Goal: Transaction & Acquisition: Purchase product/service

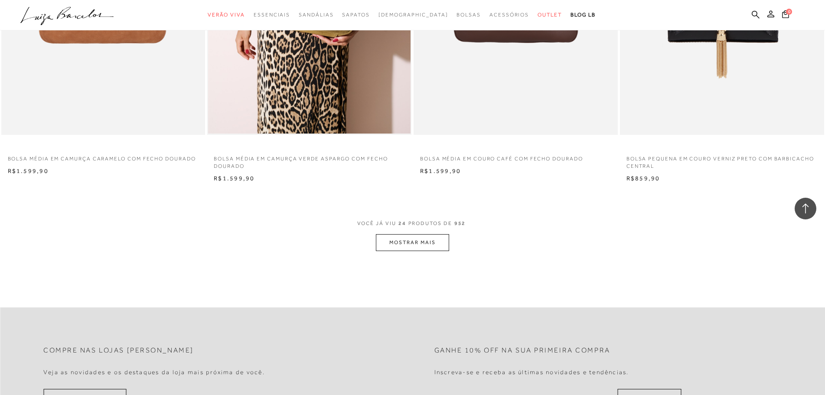
scroll to position [2037, 0]
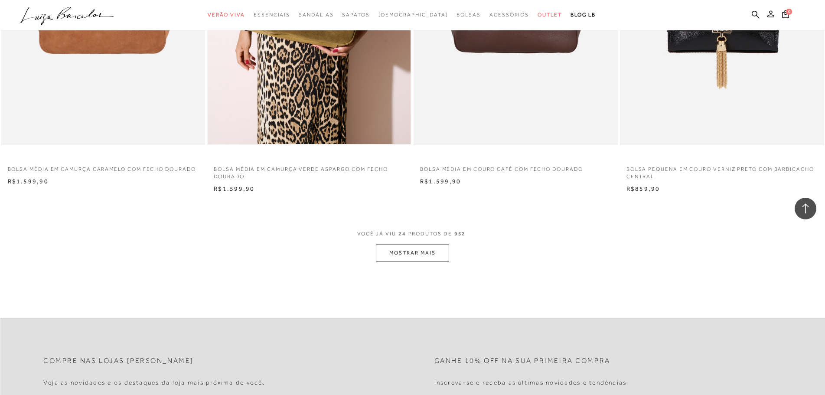
click at [419, 252] on button "MOSTRAR MAIS" at bounding box center [412, 252] width 73 height 17
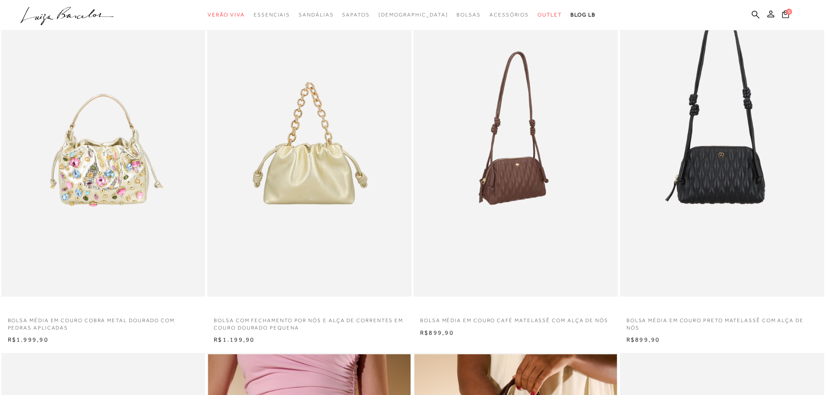
scroll to position [0, 0]
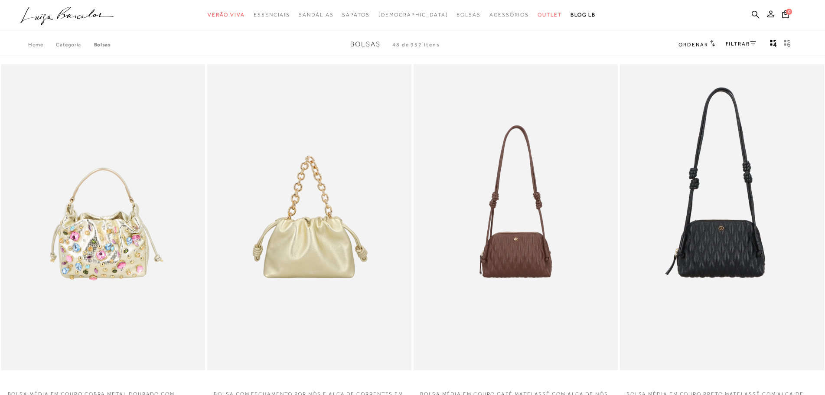
click at [744, 45] on link "FILTRAR" at bounding box center [741, 44] width 30 height 6
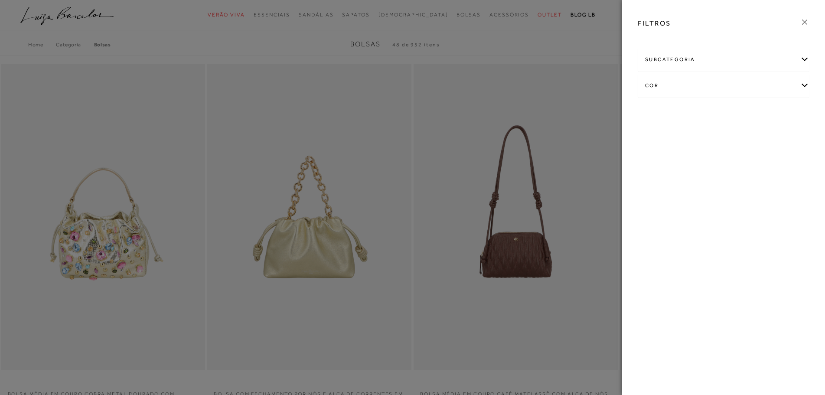
click at [684, 82] on div "cor" at bounding box center [723, 85] width 171 height 23
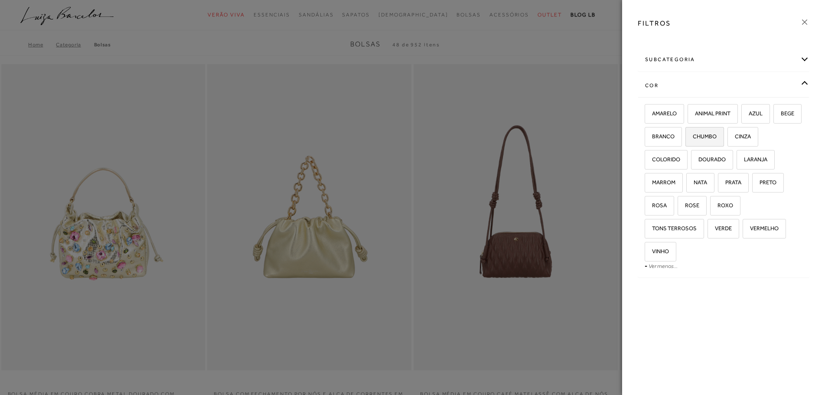
click at [716, 138] on span "CHUMBO" at bounding box center [701, 136] width 30 height 7
click at [693, 138] on input "CHUMBO" at bounding box center [688, 137] width 9 height 9
checkbox input "true"
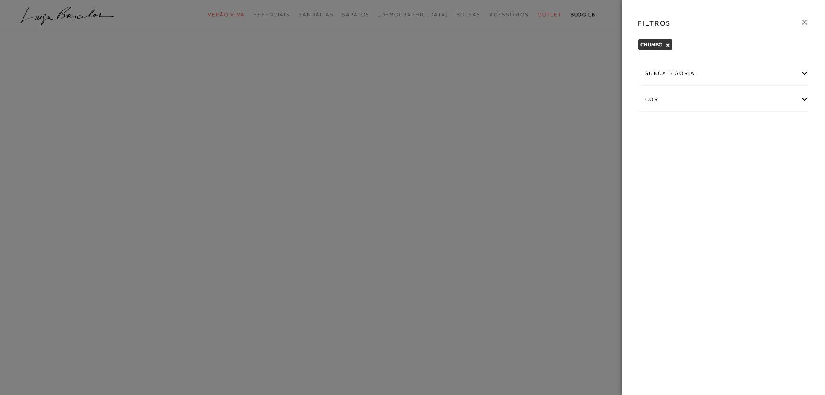
click at [719, 103] on div "cor" at bounding box center [723, 99] width 171 height 23
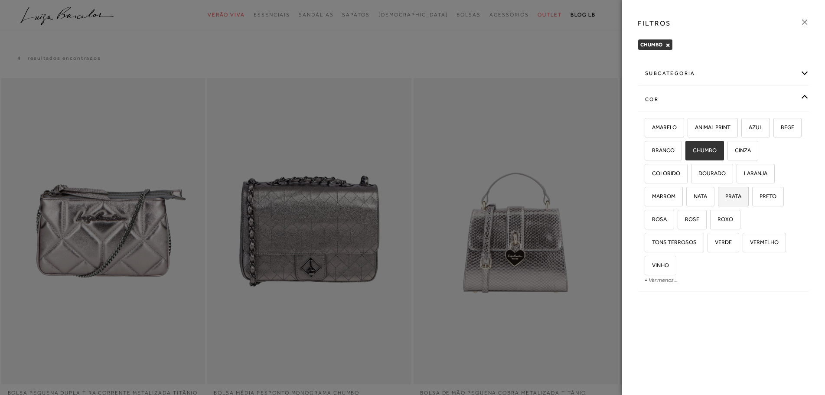
click at [732, 195] on span "PRATA" at bounding box center [730, 196] width 23 height 7
click at [725, 195] on input "PRATA" at bounding box center [720, 197] width 9 height 9
checkbox input "true"
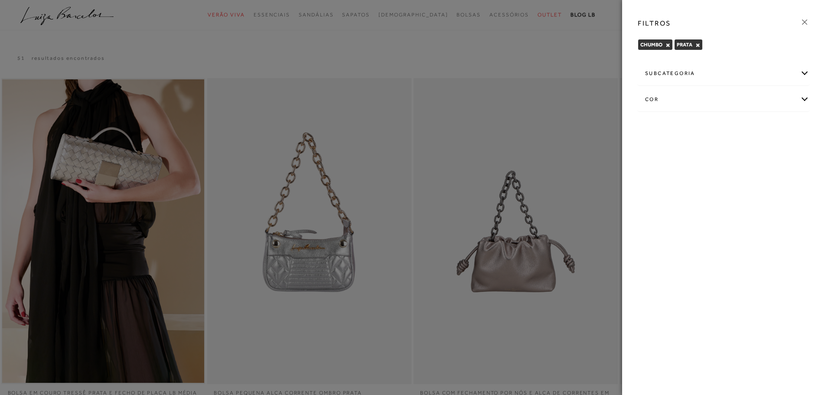
click at [762, 106] on div "cor" at bounding box center [723, 99] width 171 height 23
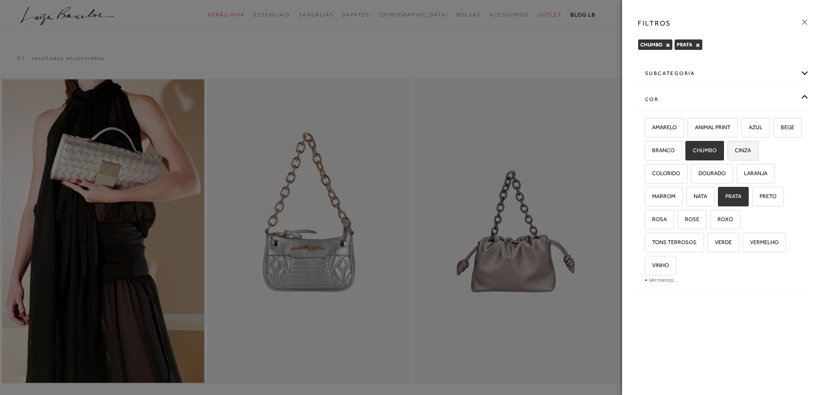
click at [751, 150] on span "CINZA" at bounding box center [739, 150] width 23 height 7
click at [735, 150] on input "CINZA" at bounding box center [730, 151] width 9 height 9
checkbox input "true"
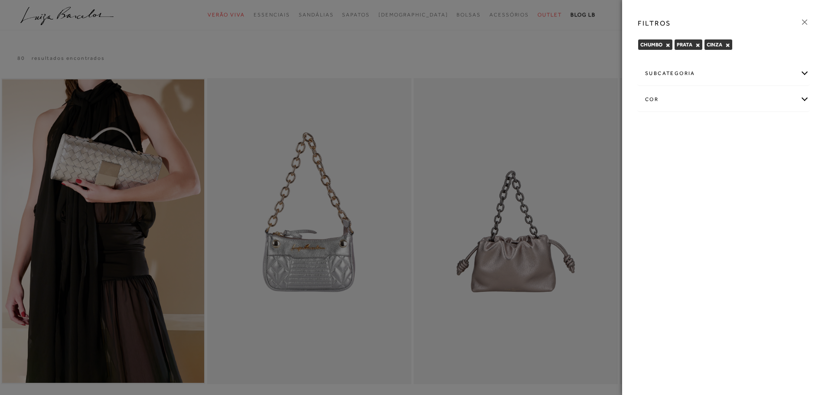
click at [620, 46] on div at bounding box center [412, 197] width 825 height 395
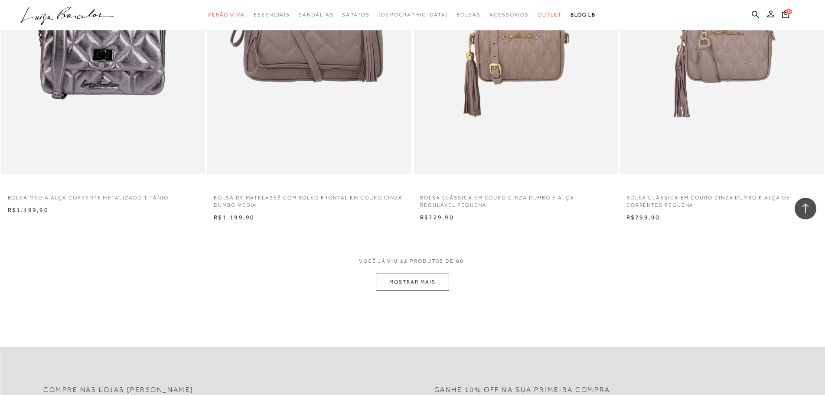
scroll to position [954, 0]
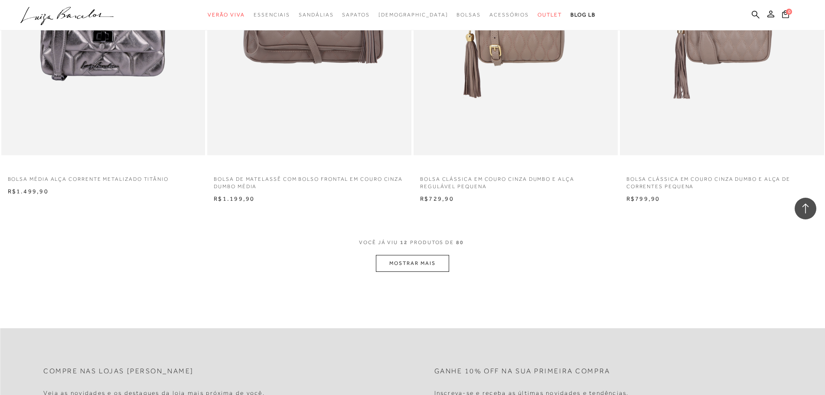
click at [424, 264] on button "MOSTRAR MAIS" at bounding box center [412, 263] width 73 height 17
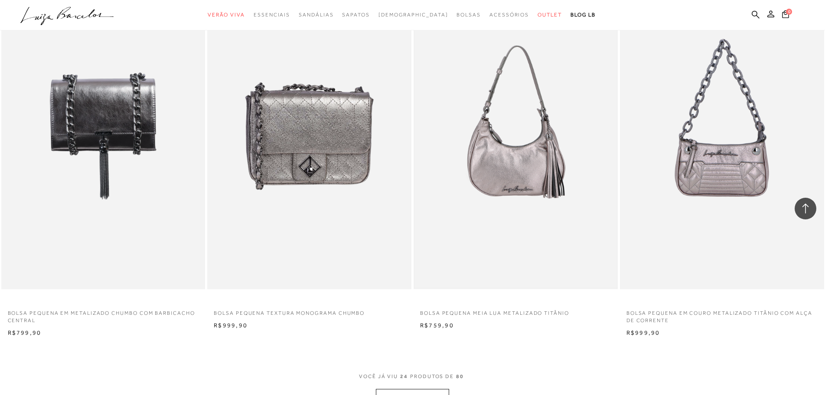
scroll to position [1954, 0]
